Goal: Task Accomplishment & Management: Use online tool/utility

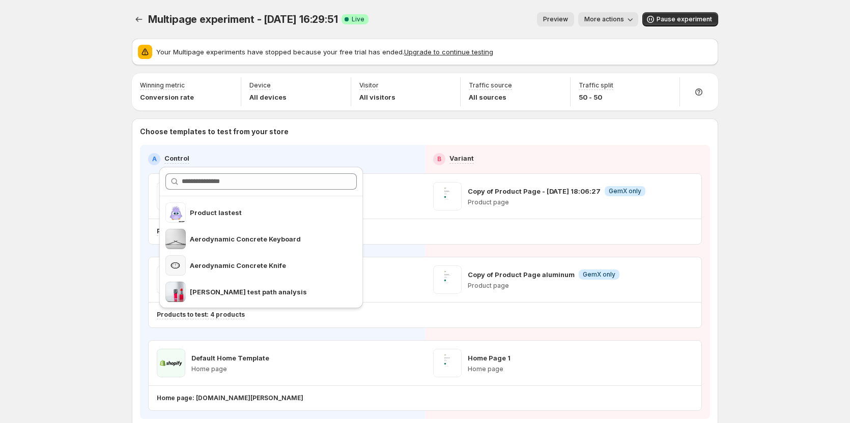
click at [135, 217] on div "Choose templates to test from your store A Control B Variant Product Page - [DA…" at bounding box center [425, 285] width 586 height 332
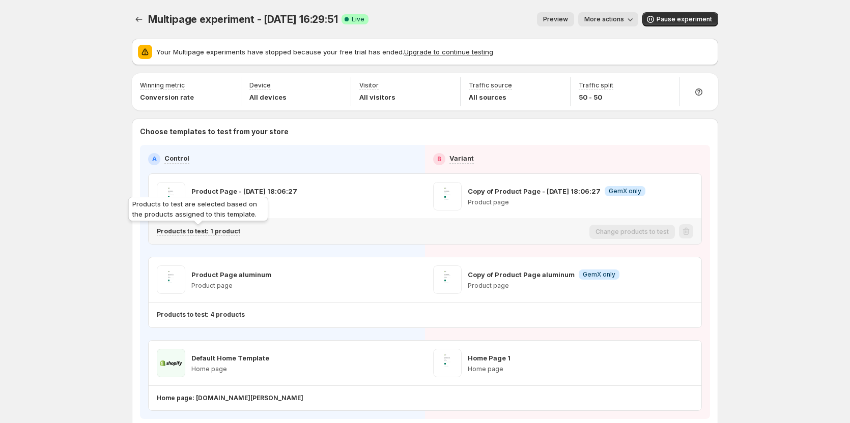
click at [224, 230] on p "Products to test: 1 product" at bounding box center [198, 231] width 83 height 8
